Goal: Task Accomplishment & Management: Use online tool/utility

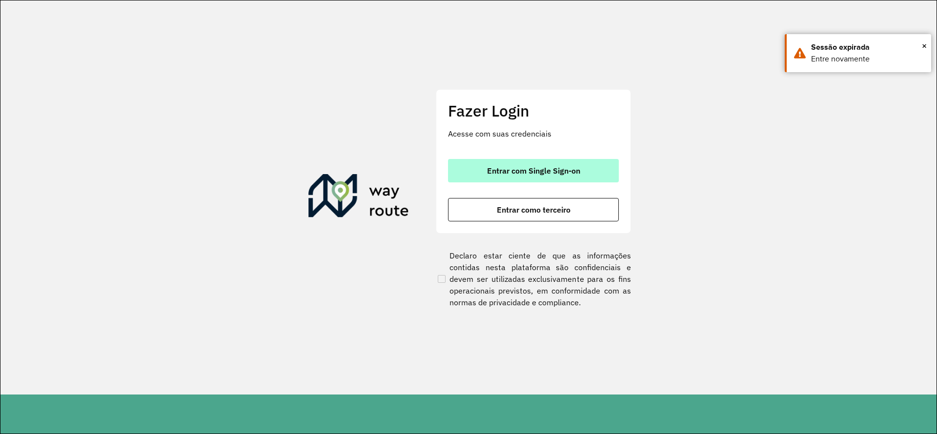
click at [523, 167] on span "Entrar com Single Sign-on" at bounding box center [533, 171] width 93 height 8
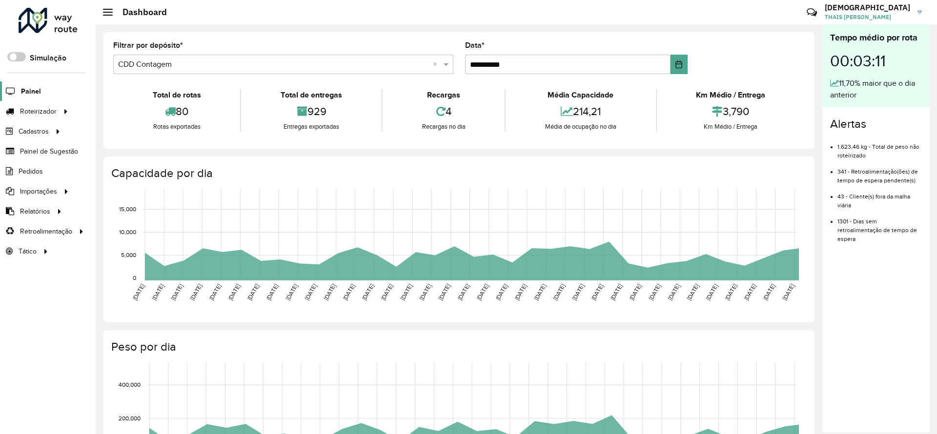
click at [32, 88] on span "Painel" at bounding box center [31, 91] width 20 height 10
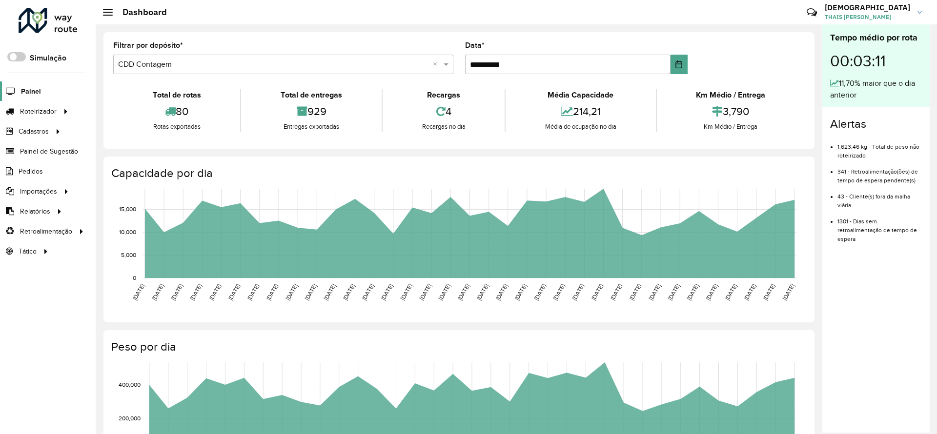
click at [34, 82] on link "Painel" at bounding box center [20, 91] width 41 height 20
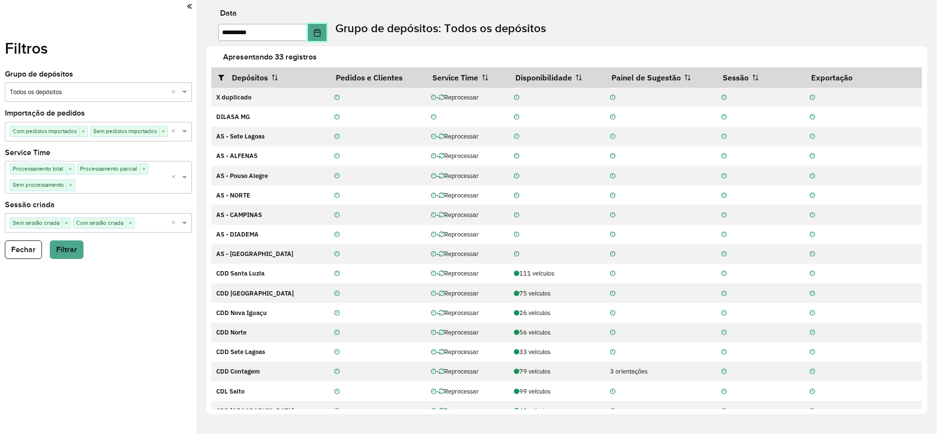
click at [320, 32] on icon "Choose Date" at bounding box center [317, 33] width 6 height 8
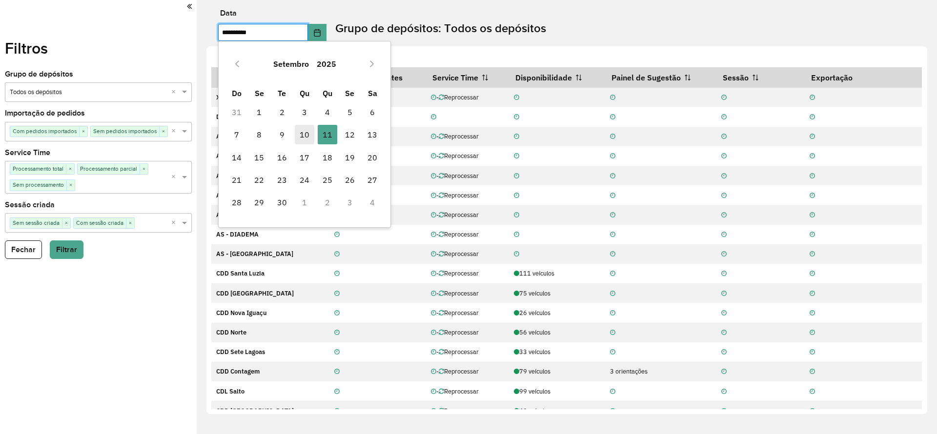
click at [303, 132] on span "10" at bounding box center [305, 135] width 20 height 20
type input "**********"
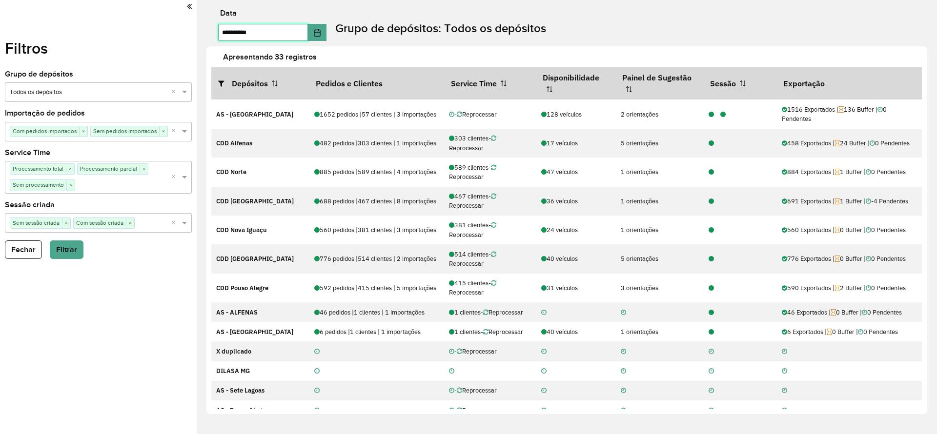
scroll to position [512, 0]
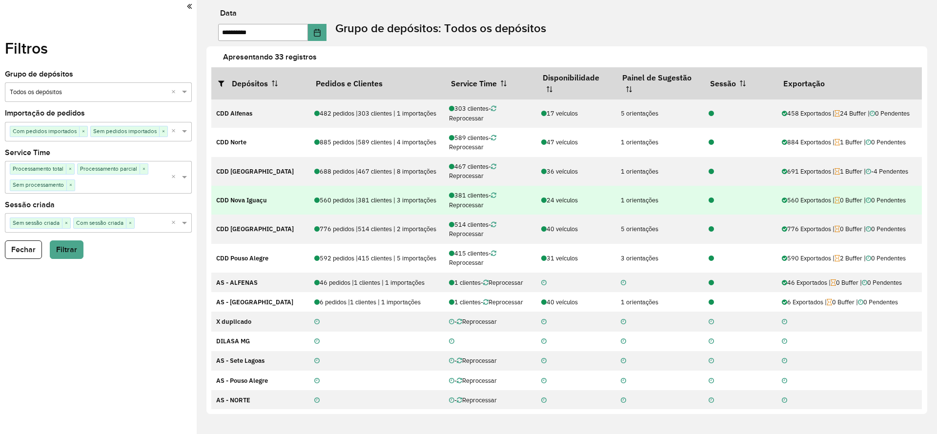
click at [709, 201] on icon at bounding box center [711, 201] width 5 height 6
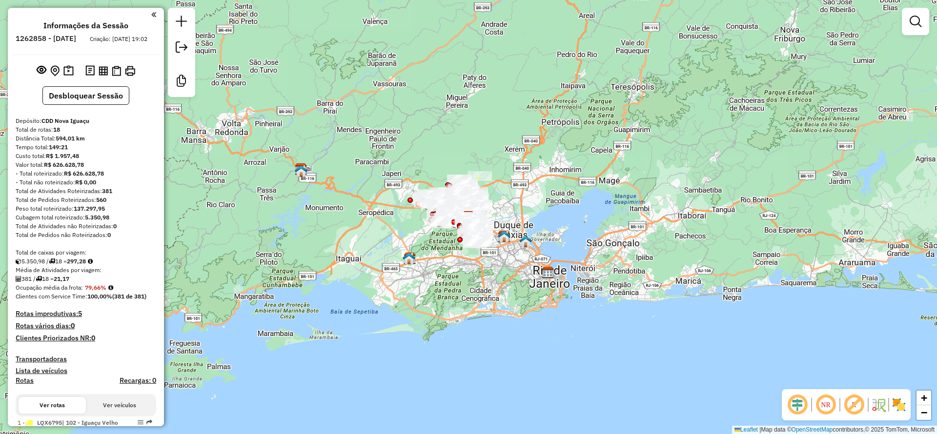
click at [806, 403] on em at bounding box center [797, 404] width 23 height 23
click at [852, 398] on em at bounding box center [853, 404] width 23 height 23
click at [899, 403] on img at bounding box center [899, 405] width 16 height 16
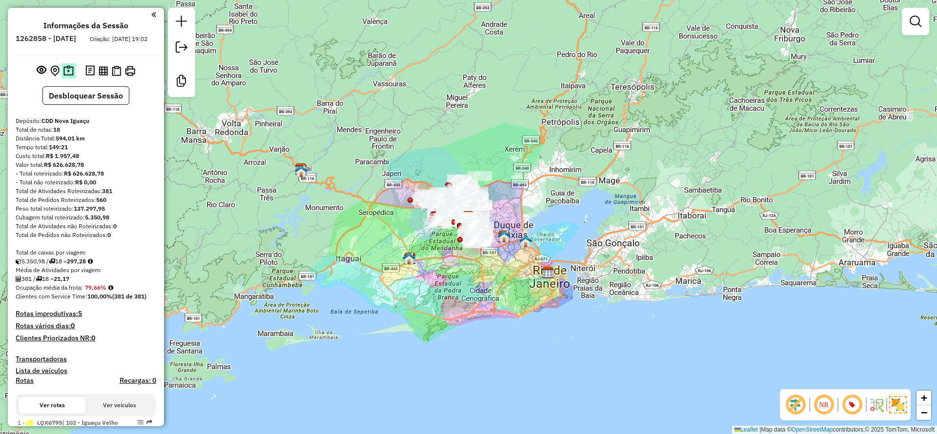
click at [63, 74] on img at bounding box center [68, 70] width 10 height 11
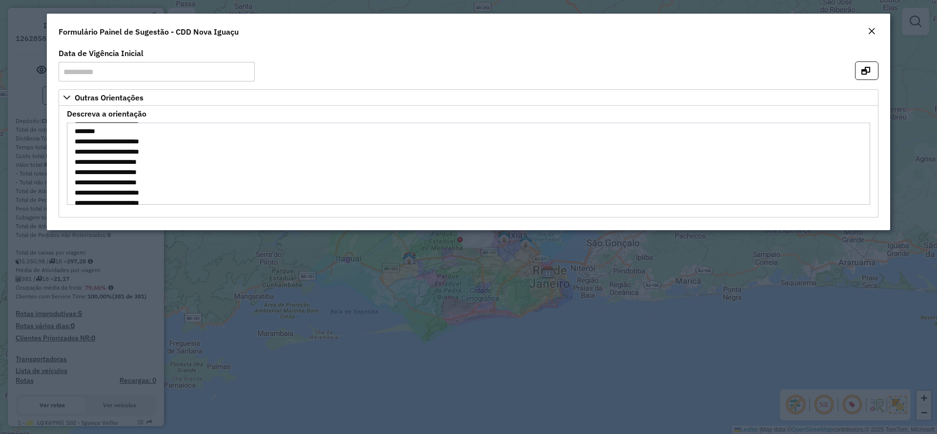
scroll to position [146, 0]
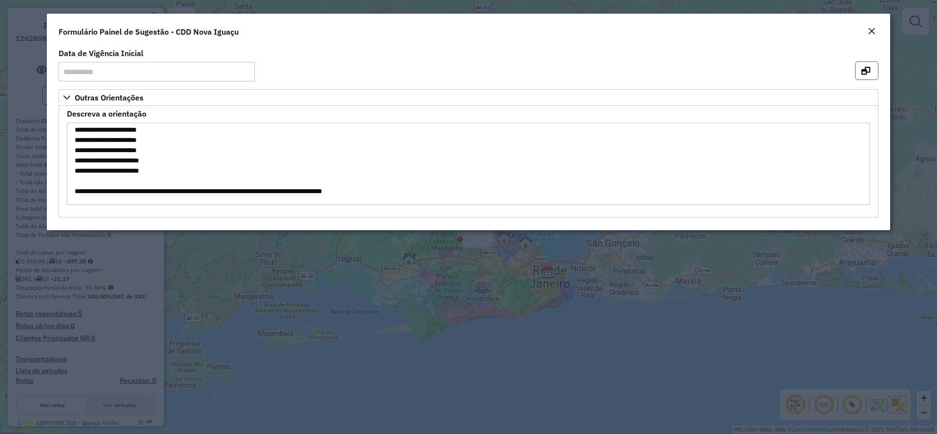
click at [864, 70] on icon "button" at bounding box center [865, 71] width 9 height 8
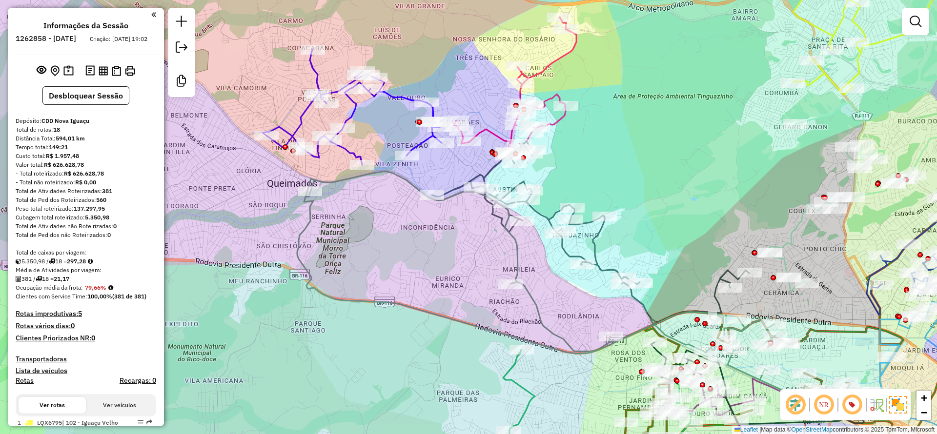
click at [337, 182] on icon at bounding box center [558, 288] width 522 height 234
select select "**********"
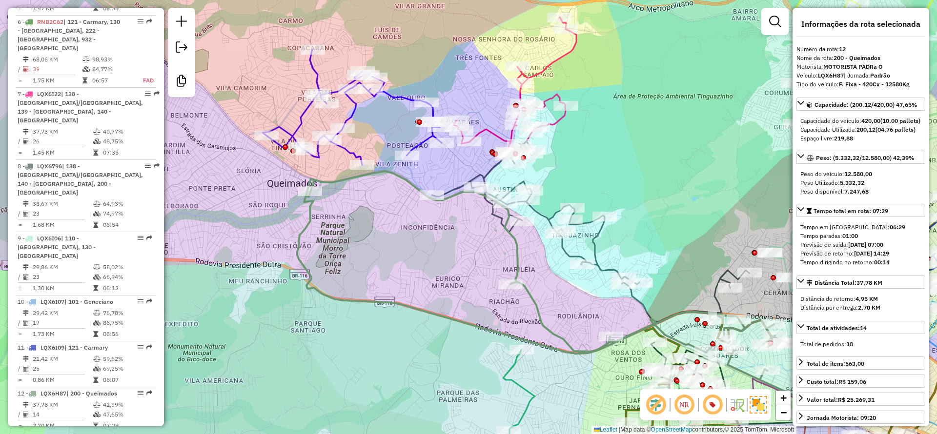
scroll to position [991, 0]
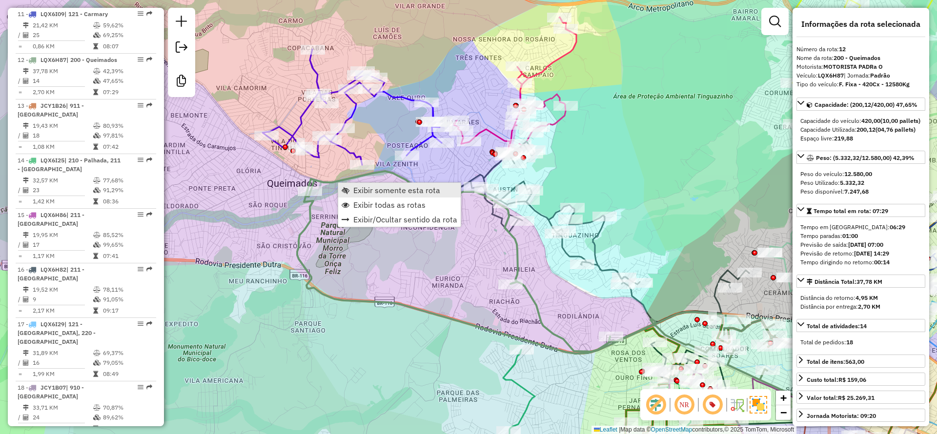
click at [364, 189] on span "Exibir somente esta rota" at bounding box center [396, 190] width 87 height 8
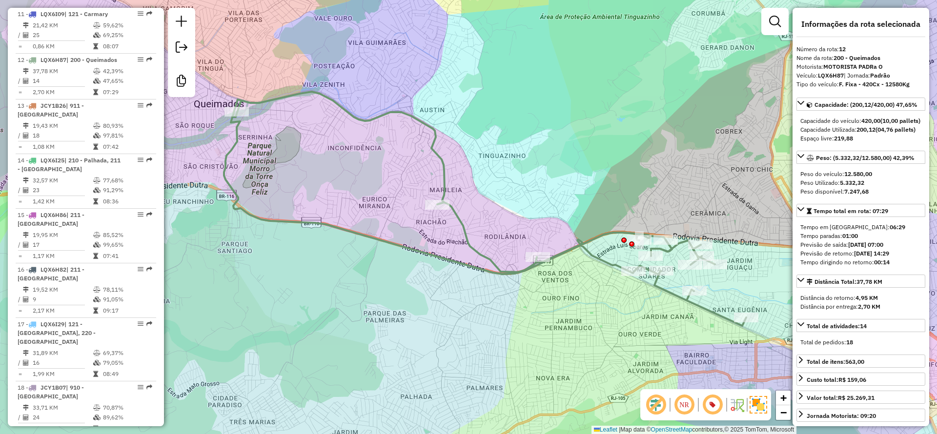
drag, startPoint x: 329, startPoint y: 168, endPoint x: 350, endPoint y: 166, distance: 21.1
click at [350, 166] on div "Janela de atendimento Grade de atendimento Capacidade Transportadoras Veículos …" at bounding box center [468, 217] width 937 height 434
click at [270, 103] on icon at bounding box center [485, 209] width 522 height 234
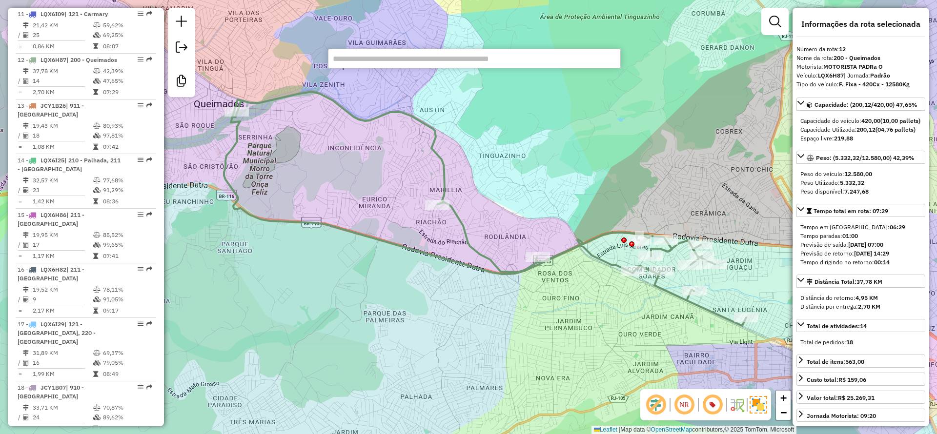
paste input "*****"
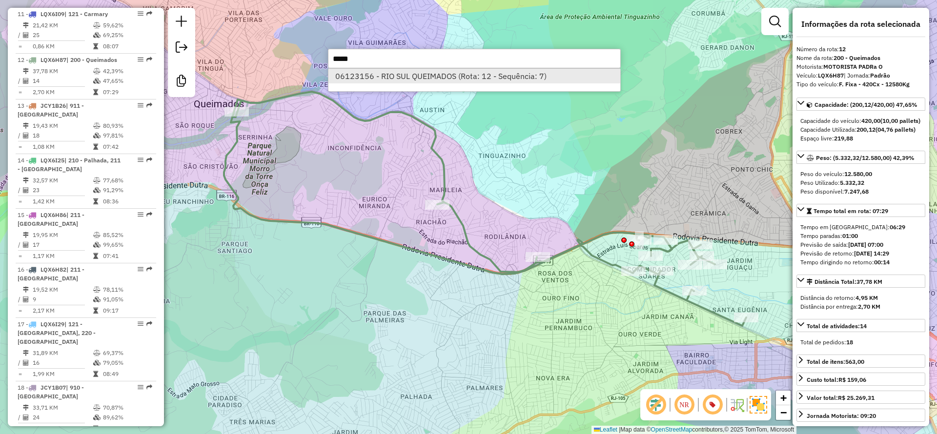
type input "*****"
click at [426, 72] on li "06123156 - RIO SUL QUEIMADOS (Rota: 12 - Sequência: 7)" at bounding box center [474, 76] width 292 height 15
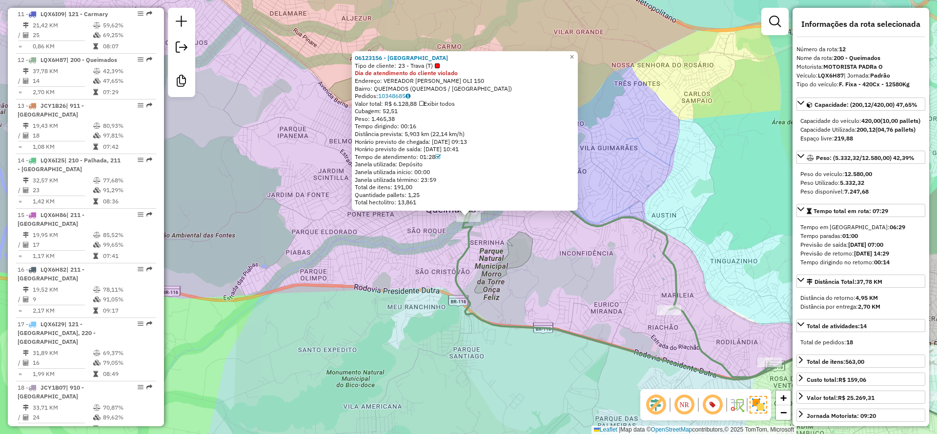
click at [318, 226] on div "06123156 - RIO SUL QUEIMADOS Tipo de cliente: 23 - Trava (T) Dia de atendimento…" at bounding box center [468, 217] width 937 height 434
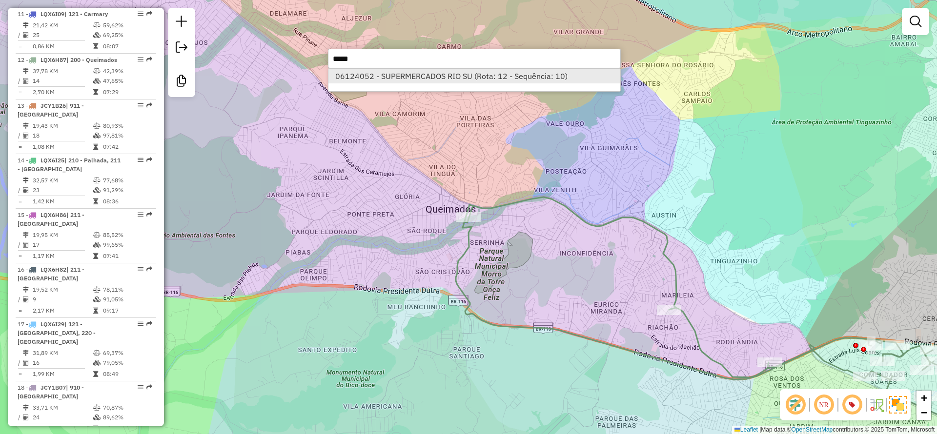
type input "*****"
click at [426, 71] on li "06124052 - SUPERMERCADOS RIO SU (Rota: 12 - Sequência: 10)" at bounding box center [474, 76] width 292 height 15
select select "**********"
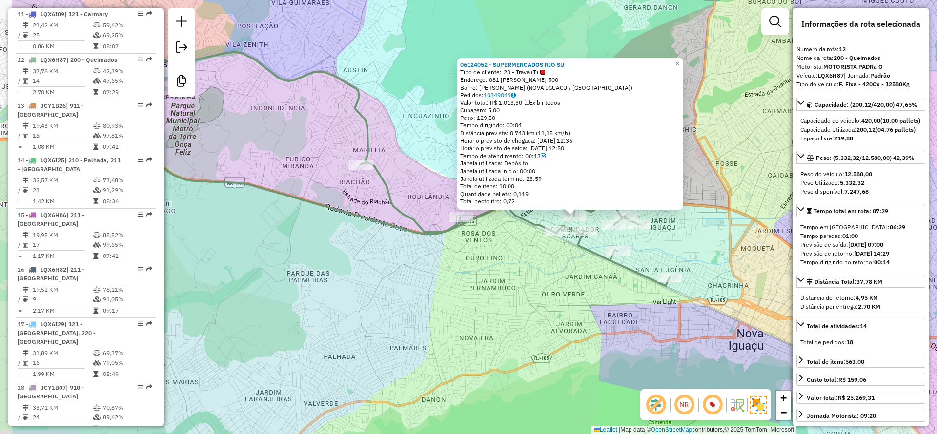
drag, startPoint x: 419, startPoint y: 89, endPoint x: 478, endPoint y: 92, distance: 59.1
click at [488, 89] on div "06124052 - SUPERMERCADOS RIO SU Tipo de cliente: 23 - Trava (T) Endereço: 081 […" at bounding box center [468, 217] width 937 height 434
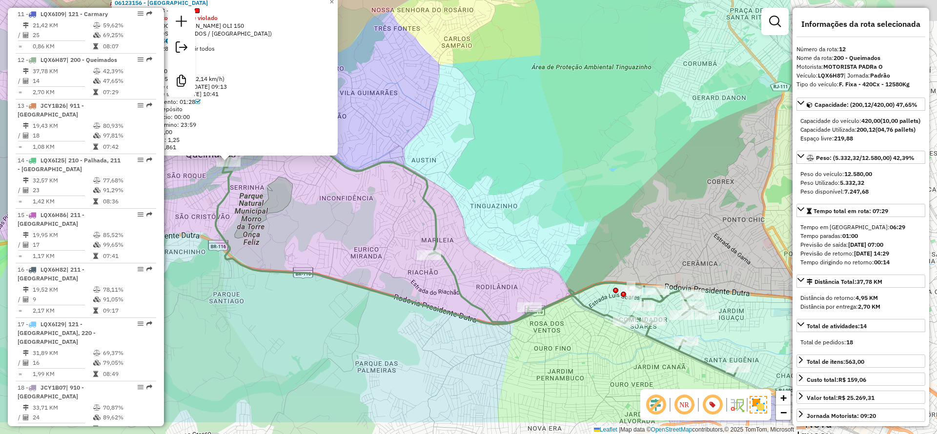
drag, startPoint x: 590, startPoint y: 285, endPoint x: 348, endPoint y: 230, distance: 248.2
click at [349, 230] on div "06123156 - RIO SUL QUEIMADOS Tipo de cliente: 23 - Trava (T) Dia de atendimento…" at bounding box center [468, 217] width 937 height 434
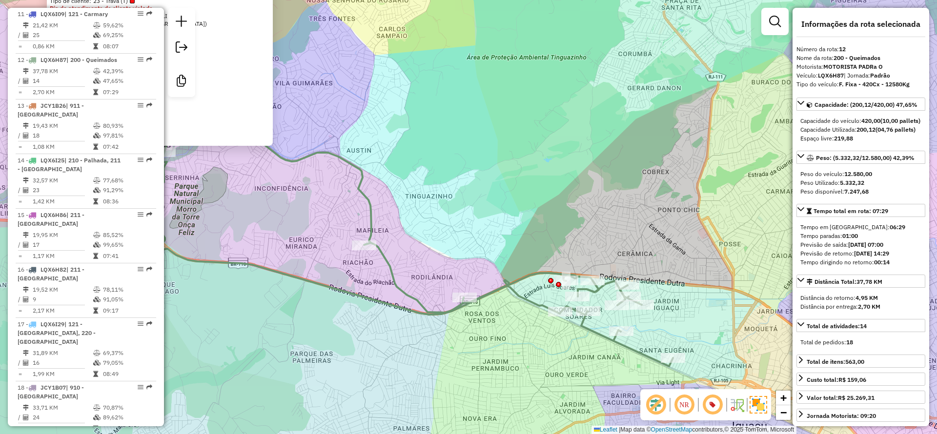
drag, startPoint x: 689, startPoint y: 210, endPoint x: 625, endPoint y: 201, distance: 64.7
click at [625, 201] on div "06123156 - RIO SUL QUEIMADOS Tipo de cliente: 23 - Trava (T) Dia de atendimento…" at bounding box center [468, 217] width 937 height 434
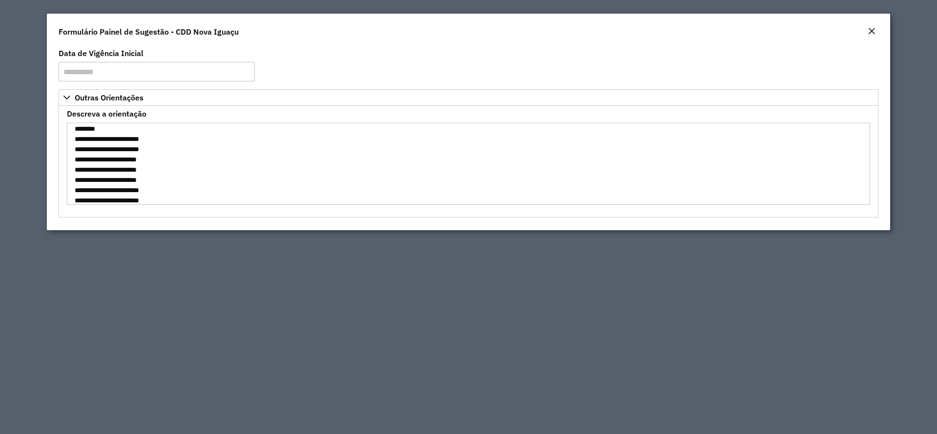
scroll to position [146, 0]
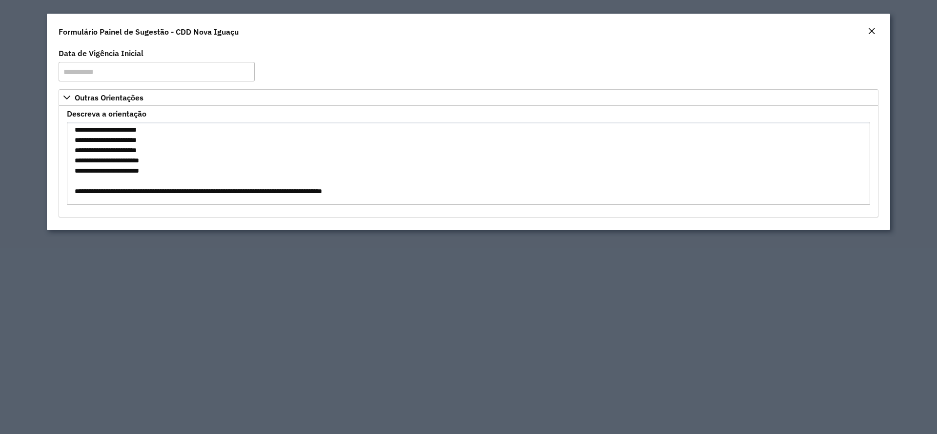
click at [224, 191] on textarea "Descreva a orientação" at bounding box center [468, 163] width 803 height 82
click at [327, 190] on textarea "Descreva a orientação" at bounding box center [468, 163] width 803 height 82
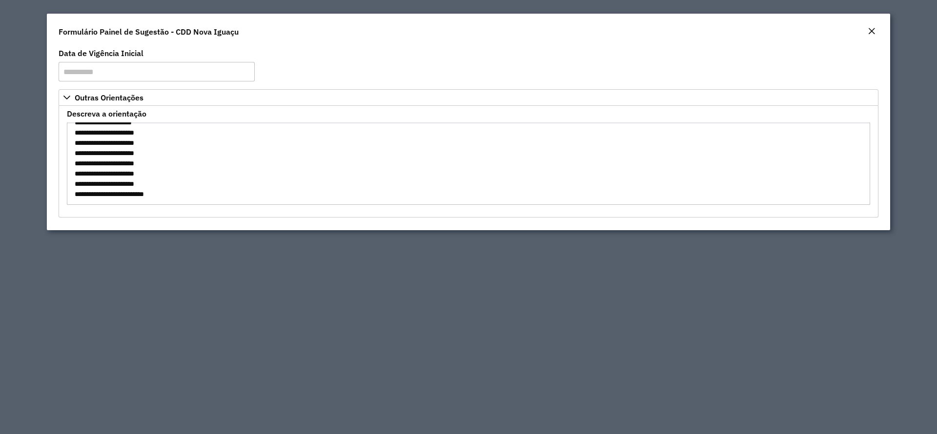
scroll to position [732, 0]
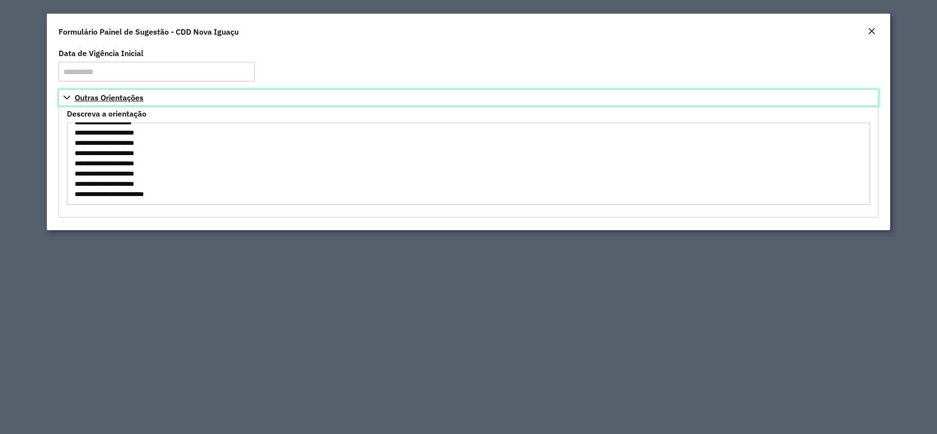
click at [70, 93] on link "Outras Orientações" at bounding box center [469, 97] width 820 height 17
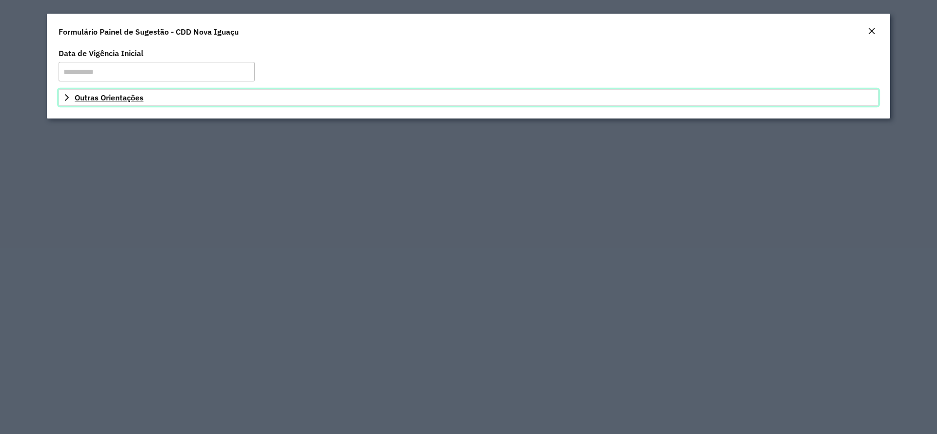
click at [70, 93] on link "Outras Orientações" at bounding box center [469, 97] width 820 height 17
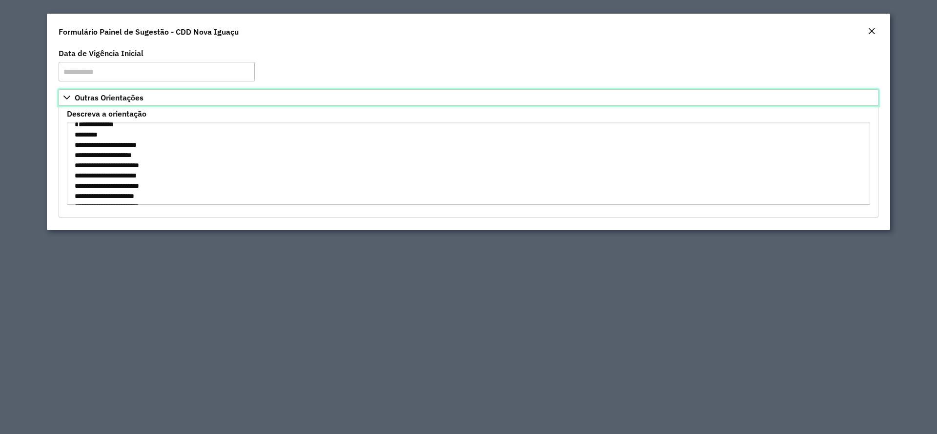
scroll to position [0, 0]
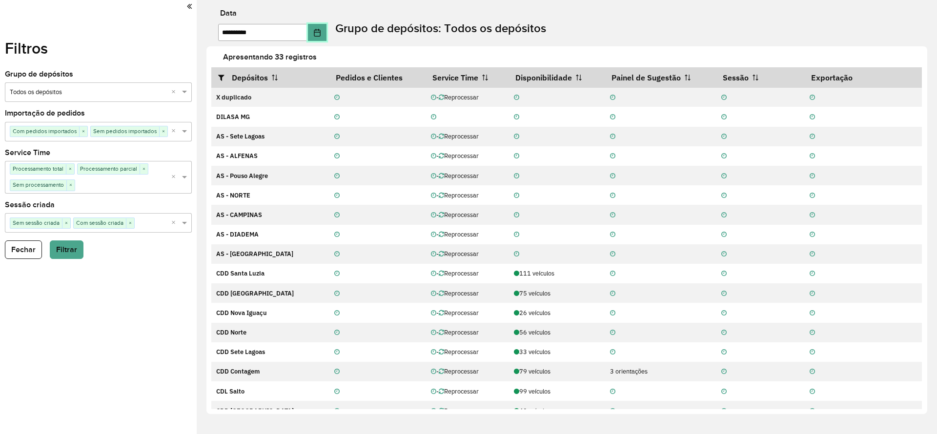
click at [325, 40] on button "Choose Date" at bounding box center [317, 32] width 19 height 17
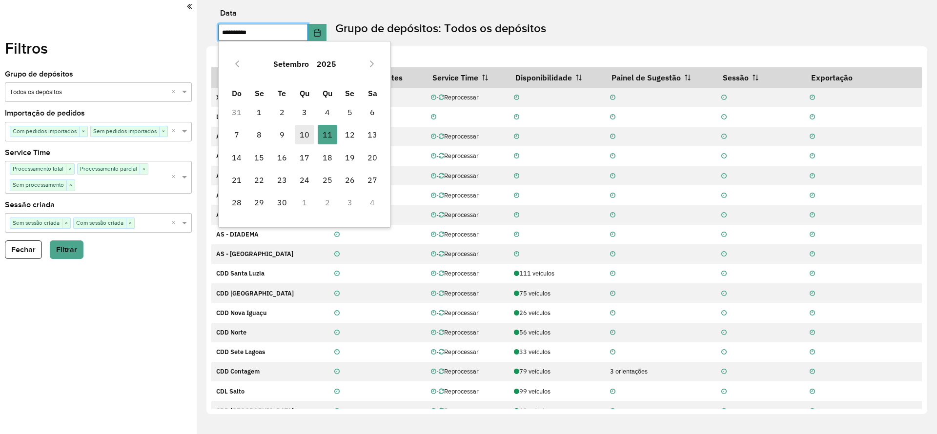
click at [305, 139] on span "10" at bounding box center [305, 135] width 20 height 20
type input "**********"
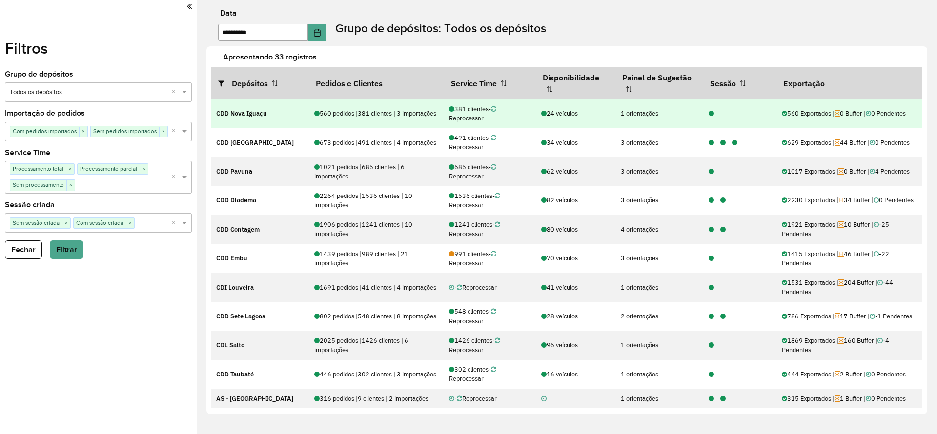
click at [709, 116] on icon at bounding box center [711, 114] width 5 height 6
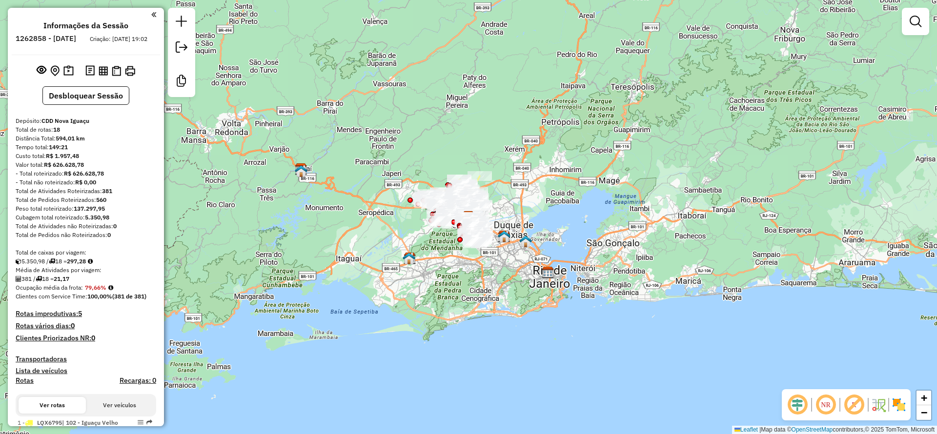
click at [796, 403] on em at bounding box center [797, 404] width 23 height 23
click at [854, 399] on em at bounding box center [853, 404] width 23 height 23
click at [896, 405] on img at bounding box center [899, 405] width 16 height 16
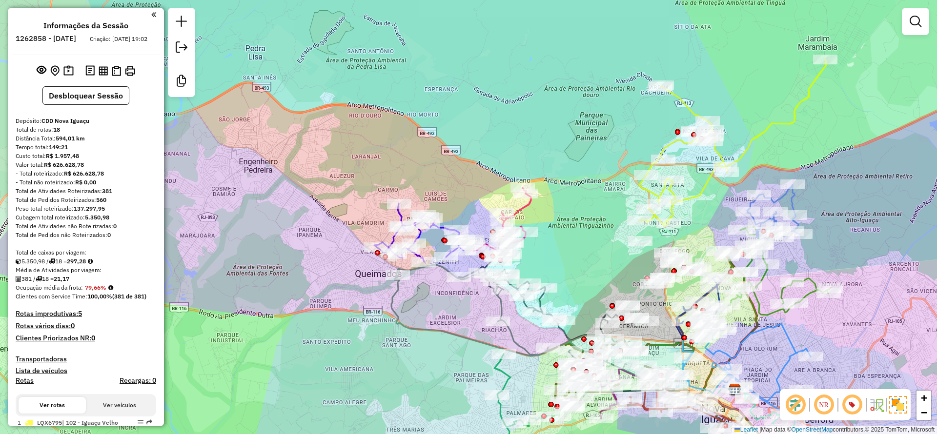
select select "**********"
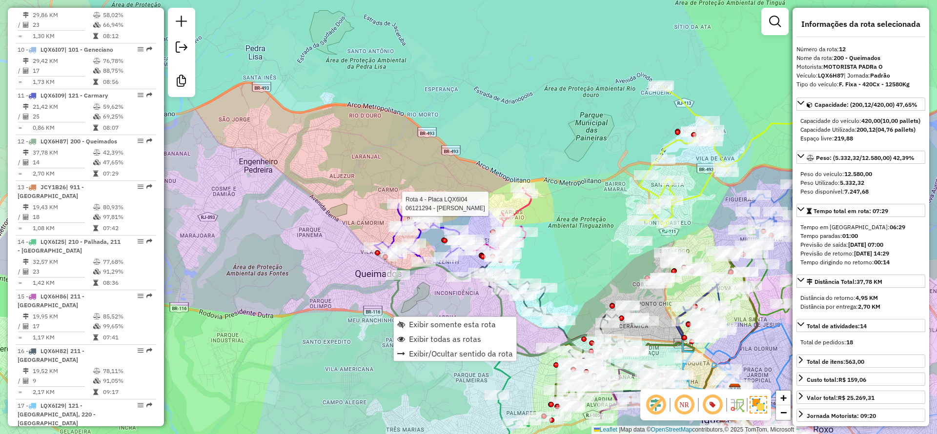
scroll to position [991, 0]
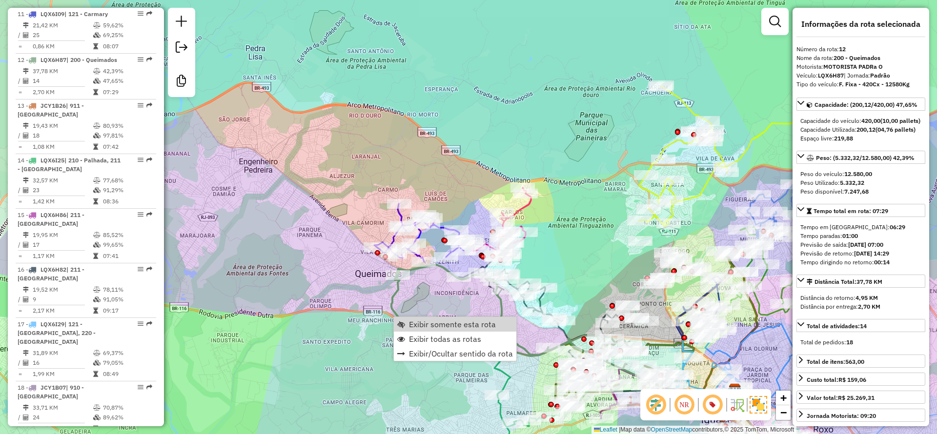
click at [472, 315] on div "Janela de atendimento Grade de atendimento Capacidade Transportadoras Veículos …" at bounding box center [468, 217] width 937 height 434
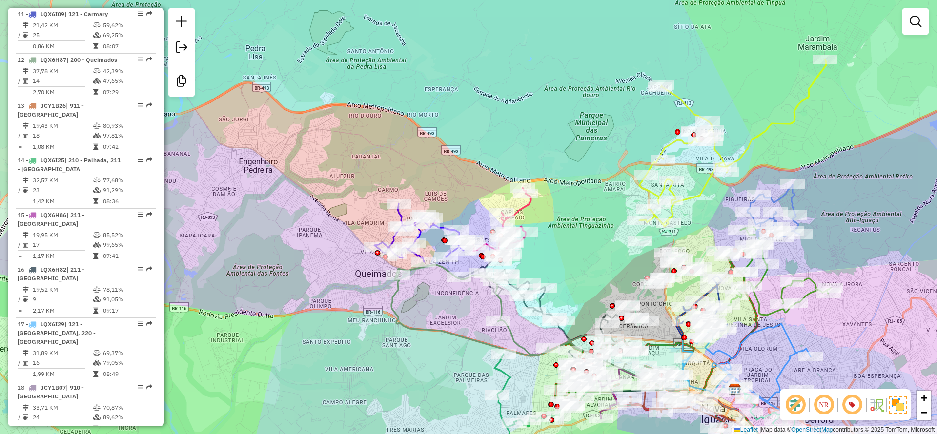
select select "**********"
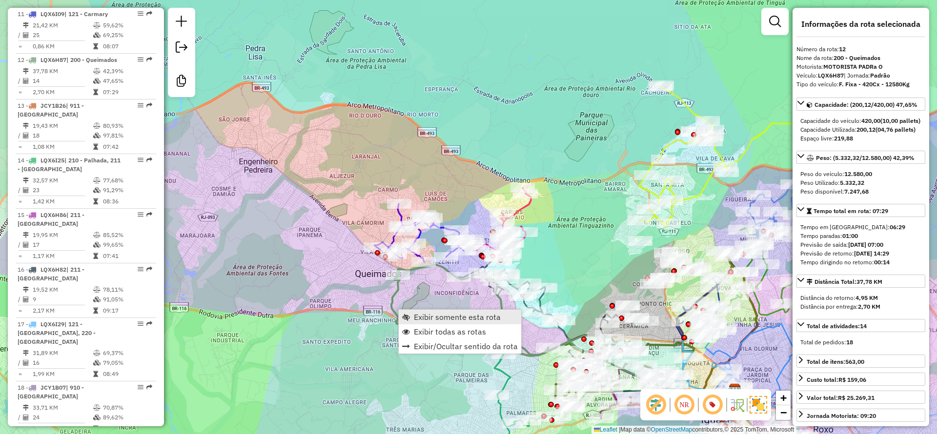
click at [435, 320] on span "Exibir somente esta rota" at bounding box center [457, 317] width 87 height 8
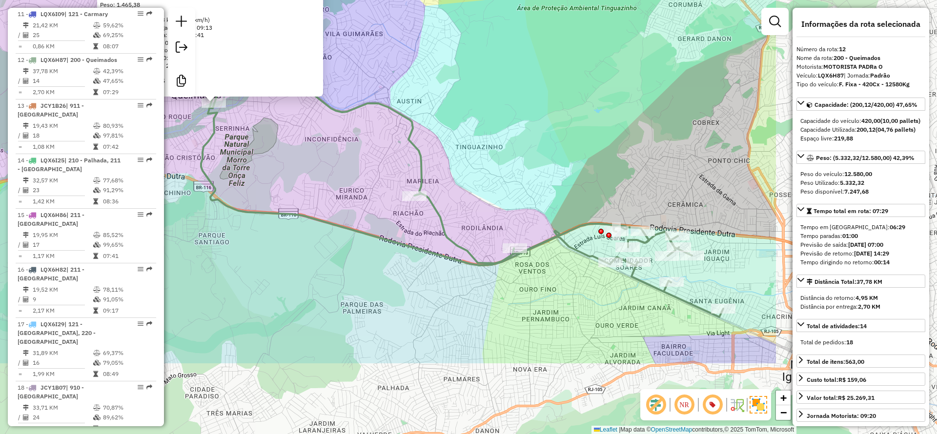
drag, startPoint x: 530, startPoint y: 280, endPoint x: 275, endPoint y: 165, distance: 279.2
click at [275, 165] on div "06123156 - RIO SUL QUEIMADOS Tipo de cliente: 23 - Trava (T) Dia de atendimento…" at bounding box center [468, 217] width 937 height 434
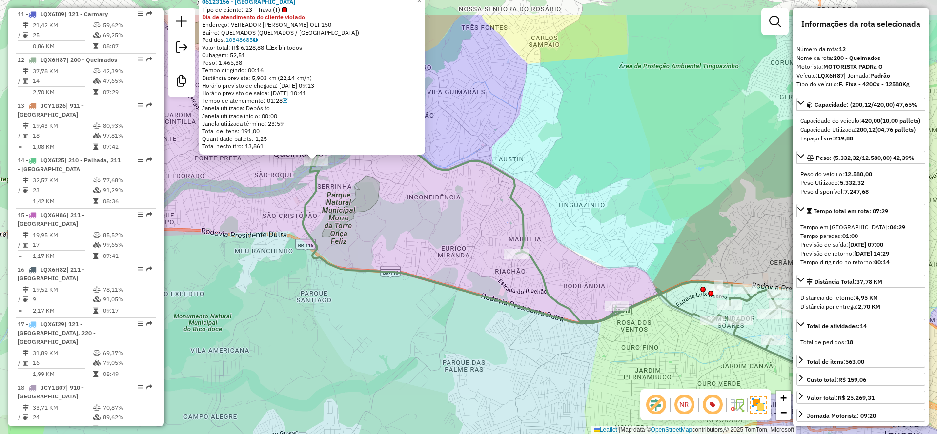
drag, startPoint x: 309, startPoint y: 186, endPoint x: 323, endPoint y: 194, distance: 15.5
click at [404, 239] on div "06123156 - RIO SUL QUEIMADOS Tipo de cliente: 23 - Trava (T) Dia de atendimento…" at bounding box center [468, 217] width 937 height 434
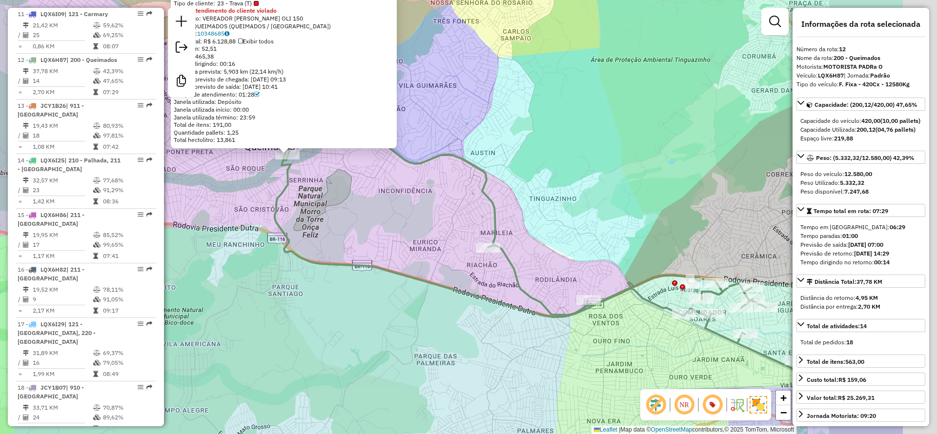
drag, startPoint x: 609, startPoint y: 202, endPoint x: 303, endPoint y: 141, distance: 312.0
click at [303, 141] on icon at bounding box center [536, 252] width 522 height 234
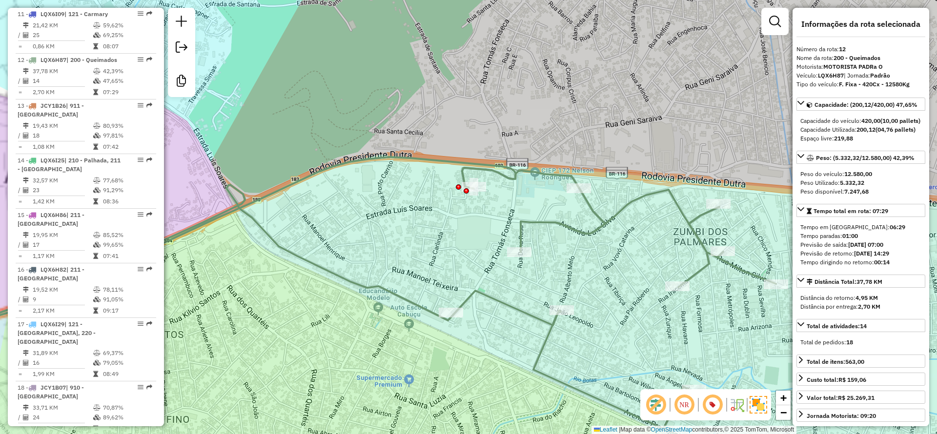
click at [521, 260] on div "06123156 - RIO SUL QUEIMADOS Tipo de cliente: 23 - Trava (T) Dia de atendimento…" at bounding box center [468, 217] width 937 height 434
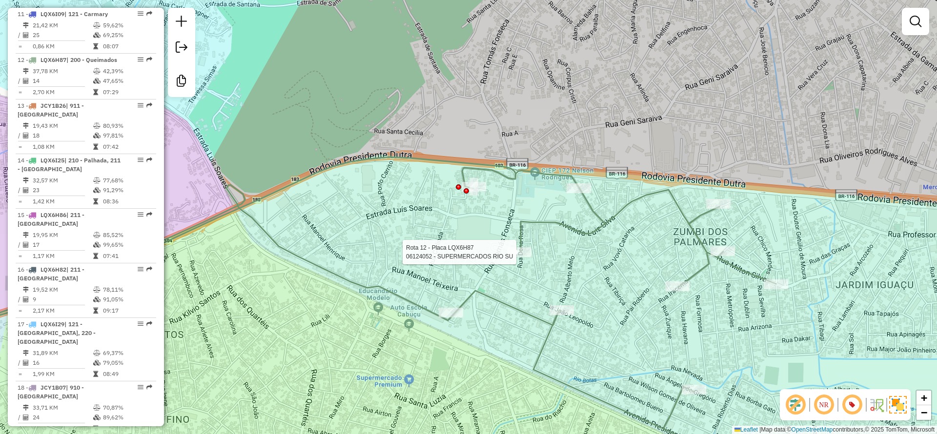
select select "**********"
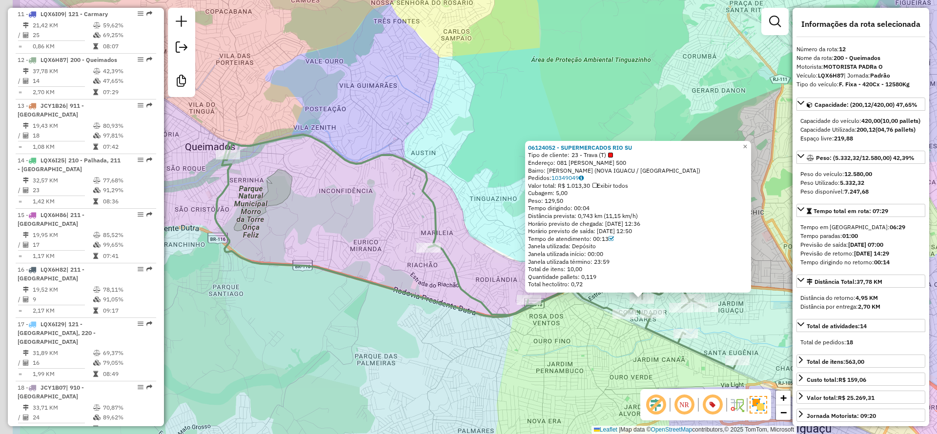
drag, startPoint x: 272, startPoint y: 195, endPoint x: 434, endPoint y: 211, distance: 162.8
click at [434, 211] on div "06124052 - SUPERMERCADOS RIO SU Tipo de cliente: 23 - Trava (T) Endereço: 081 […" at bounding box center [468, 217] width 937 height 434
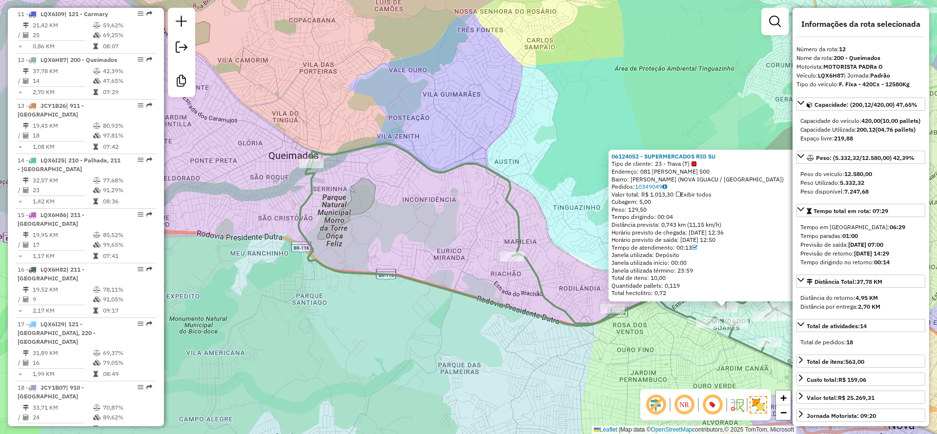
click at [303, 158] on div "Rota 12 - Placa LQX6H87 06123156 - [GEOGRAPHIC_DATA] 06124052 - SUPERMERCADOS R…" at bounding box center [468, 217] width 937 height 434
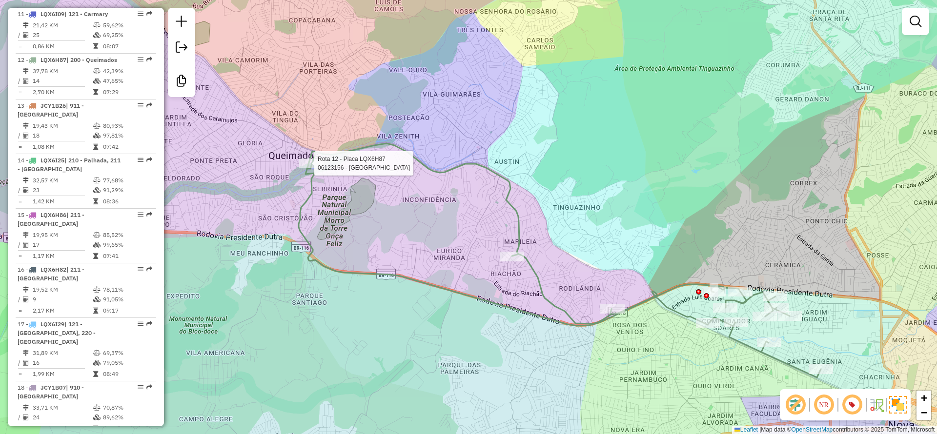
select select "**********"
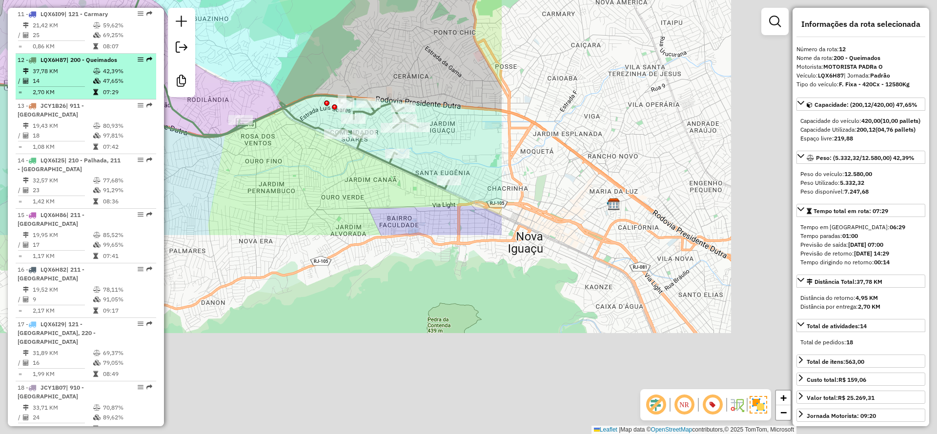
drag, startPoint x: 597, startPoint y: 290, endPoint x: 46, endPoint y: 61, distance: 597.2
click at [11, 20] on hb-router-mapa "Informações da Sessão 1262858 - [DATE] Criação: [DATE] 19:02 Desbloquear Sessão…" at bounding box center [468, 217] width 937 height 434
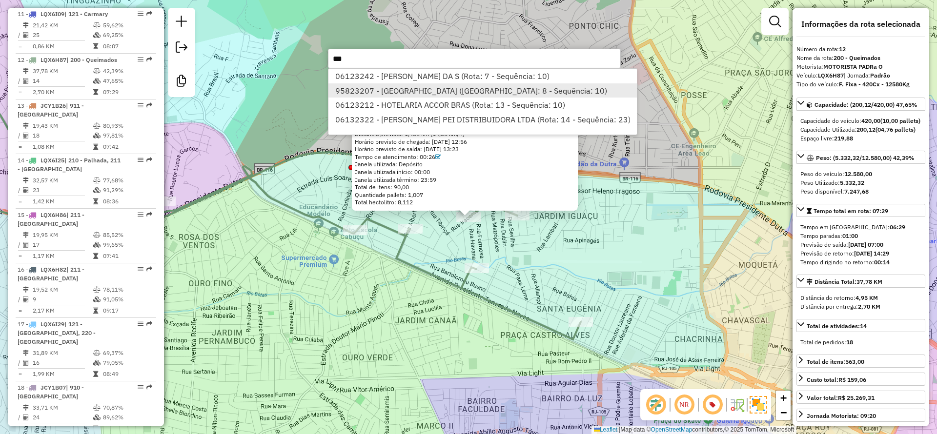
type input "***"
click at [367, 89] on li "95823207 - [GEOGRAPHIC_DATA] ([GEOGRAPHIC_DATA]: 8 - Sequência: 10)" at bounding box center [482, 90] width 308 height 15
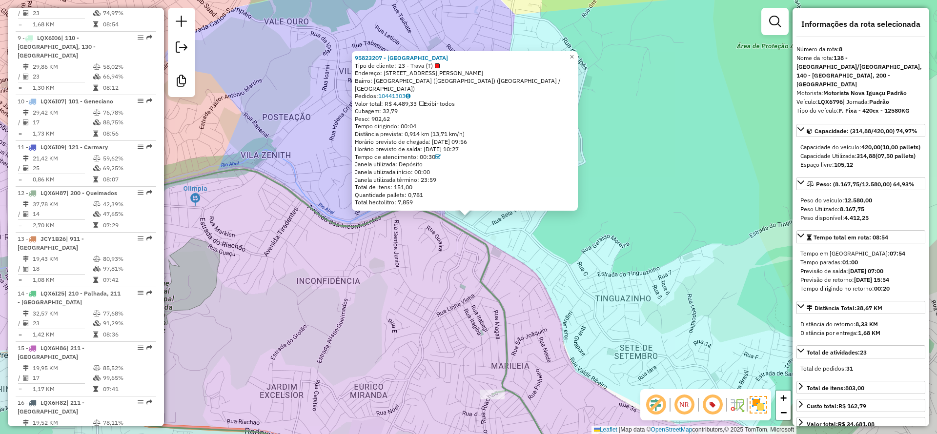
scroll to position [800, 0]
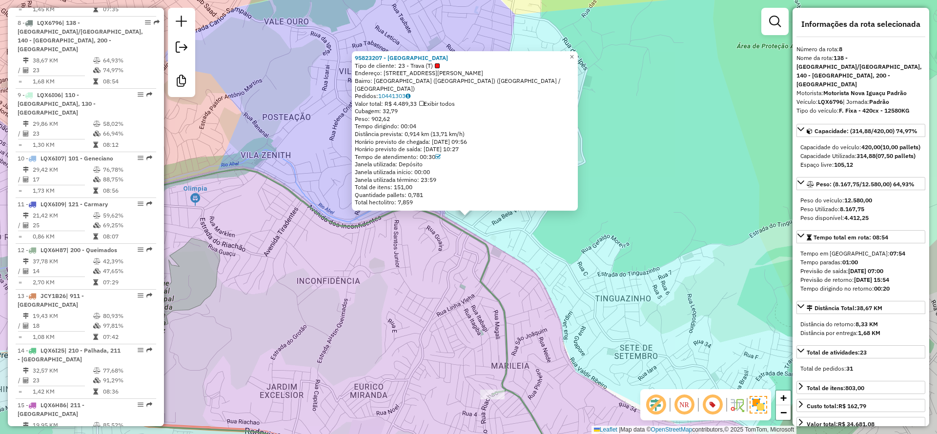
click at [627, 220] on div "95823207 - [GEOGRAPHIC_DATA] Tipo de cliente: 23 - Trava (T) Endereço: Coronel …" at bounding box center [468, 217] width 937 height 434
